Goal: Task Accomplishment & Management: Use online tool/utility

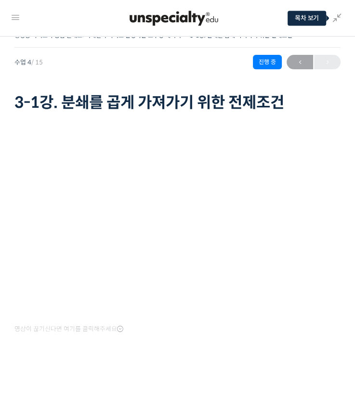
click at [270, 66] on div "진행 중" at bounding box center [267, 62] width 29 height 14
click at [305, 63] on span "←" at bounding box center [299, 62] width 26 height 13
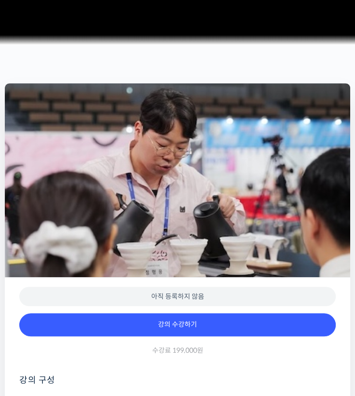
scroll to position [481, 0]
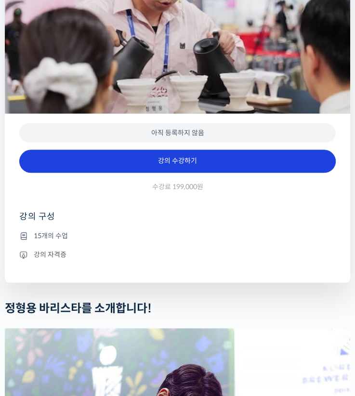
click at [204, 173] on link "강의 수강하기" at bounding box center [177, 161] width 316 height 23
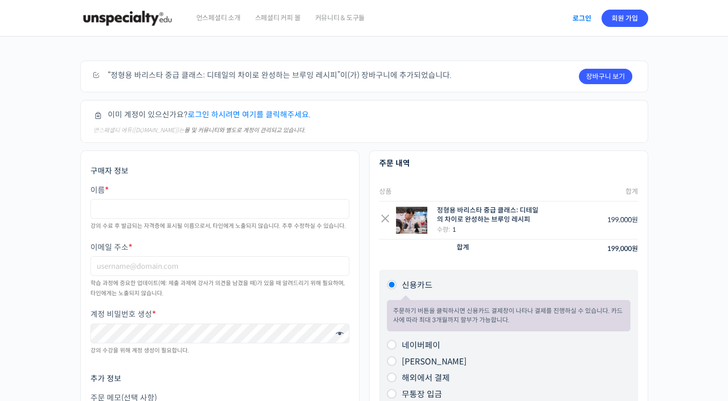
click at [354, 22] on link "로그인" at bounding box center [582, 18] width 30 height 22
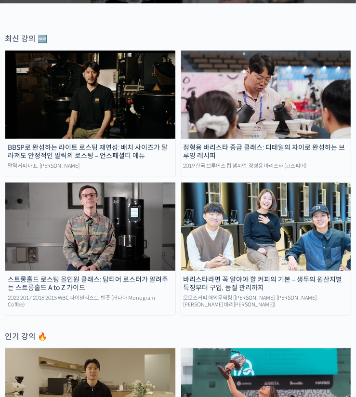
scroll to position [193, 0]
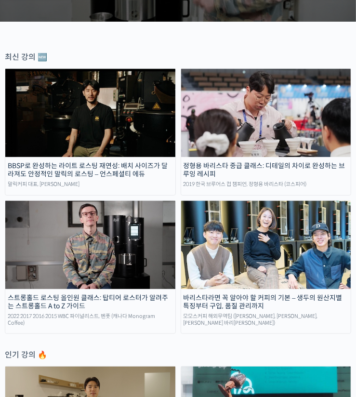
click at [103, 116] on img at bounding box center [90, 113] width 170 height 88
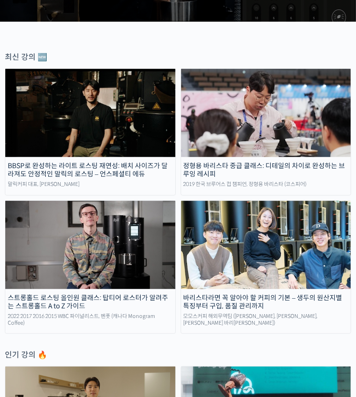
click at [270, 118] on img at bounding box center [266, 113] width 170 height 88
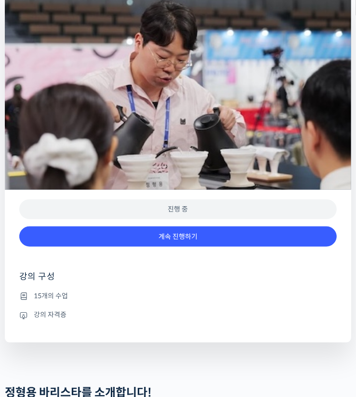
scroll to position [385, 0]
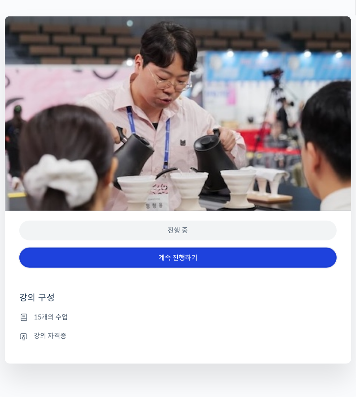
click at [189, 268] on link "계속 진행하기" at bounding box center [177, 257] width 317 height 21
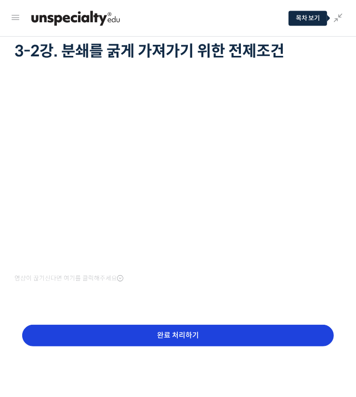
scroll to position [65, 0]
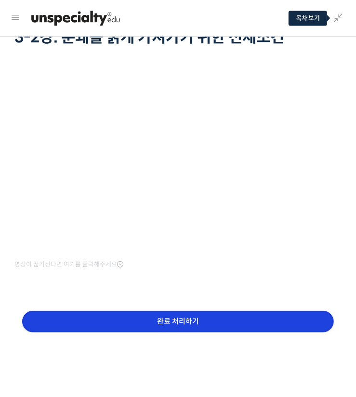
click at [146, 321] on input "완료 처리하기" at bounding box center [177, 321] width 311 height 22
